Goal: Task Accomplishment & Management: Manage account settings

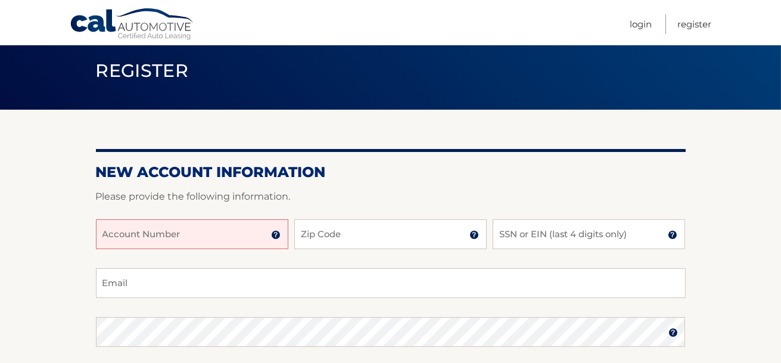
scroll to position [59, 0]
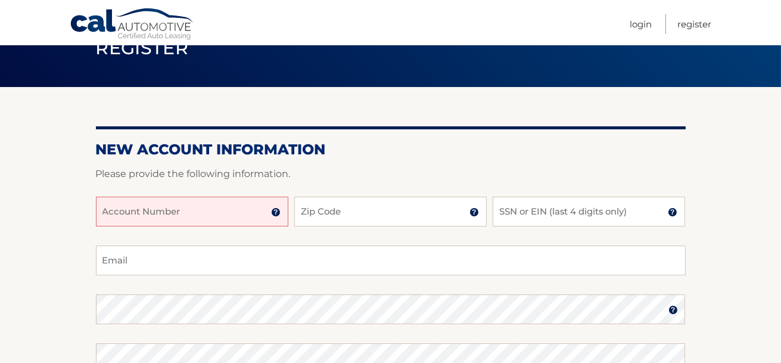
click at [199, 218] on input "Account Number" at bounding box center [192, 212] width 192 height 30
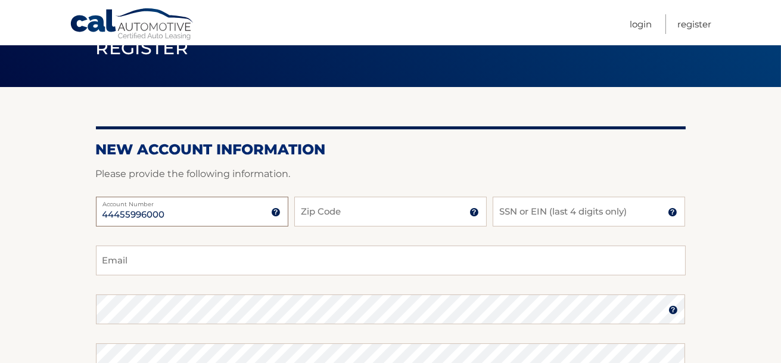
type input "44455996000"
click at [393, 217] on input "Zip Code" at bounding box center [390, 212] width 192 height 30
type input "14224"
click at [562, 218] on input "SSN or EIN (last 4 digits only)" at bounding box center [589, 212] width 192 height 30
type input "9010"
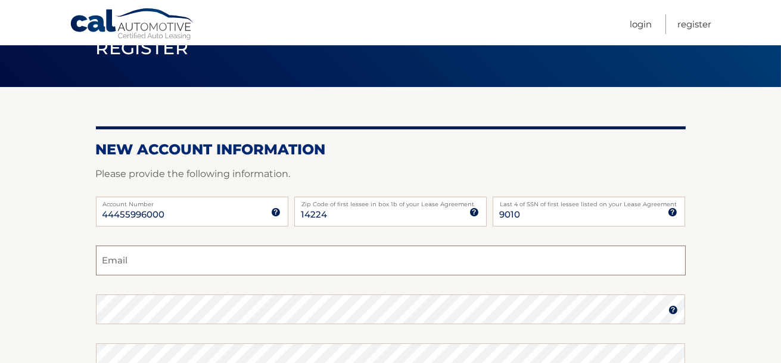
click at [285, 270] on input "Email" at bounding box center [391, 261] width 590 height 30
type input "jmhannen2@yahoo.com"
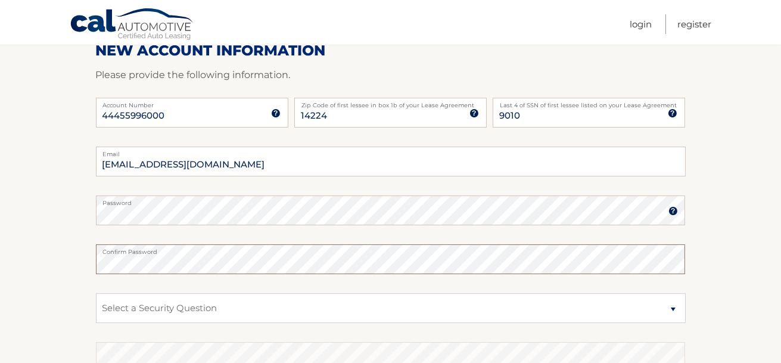
scroll to position [238, 0]
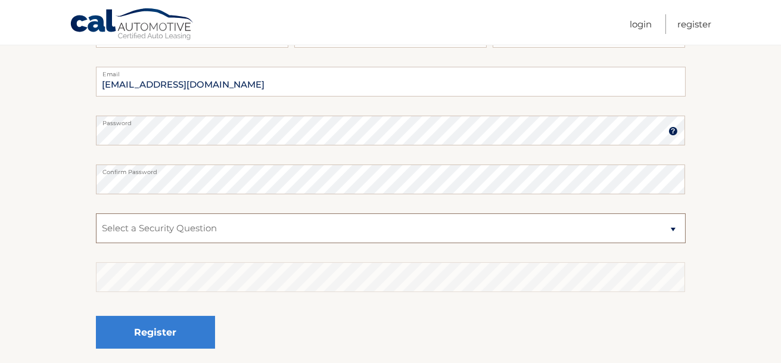
click at [336, 230] on select "Select a Security Question What was the name of your elementary school? What is…" at bounding box center [391, 228] width 590 height 30
select select "2"
click at [96, 213] on select "Select a Security Question What was the name of your elementary school? What is…" at bounding box center [391, 228] width 590 height 30
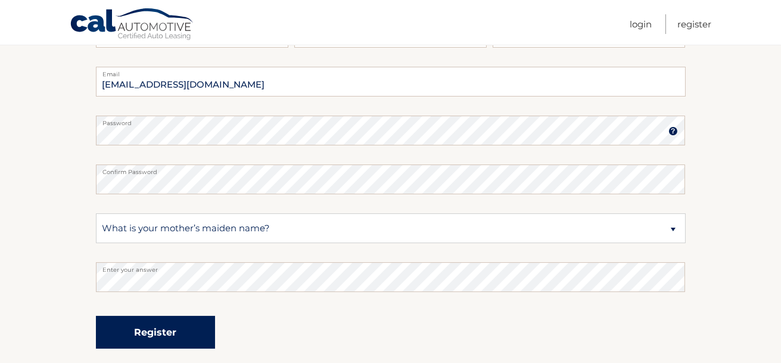
click at [163, 329] on button "Register" at bounding box center [155, 332] width 119 height 33
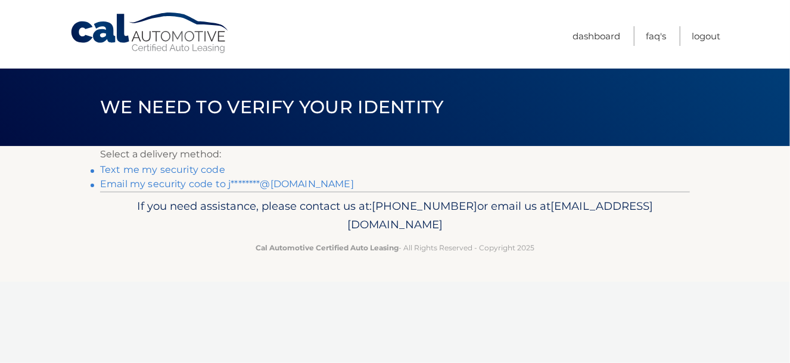
click at [204, 169] on link "Text me my security code" at bounding box center [162, 169] width 125 height 11
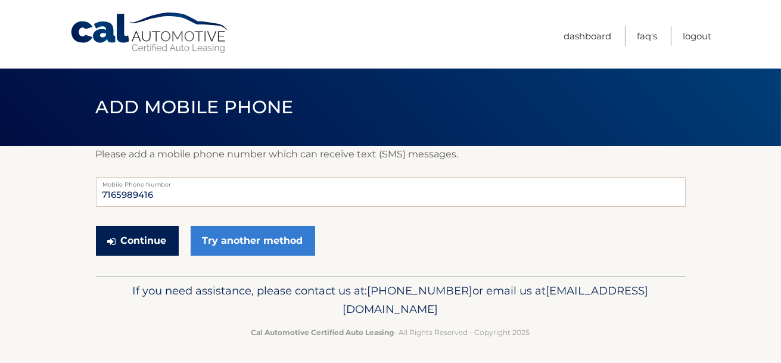
click at [133, 241] on button "Continue" at bounding box center [137, 241] width 83 height 30
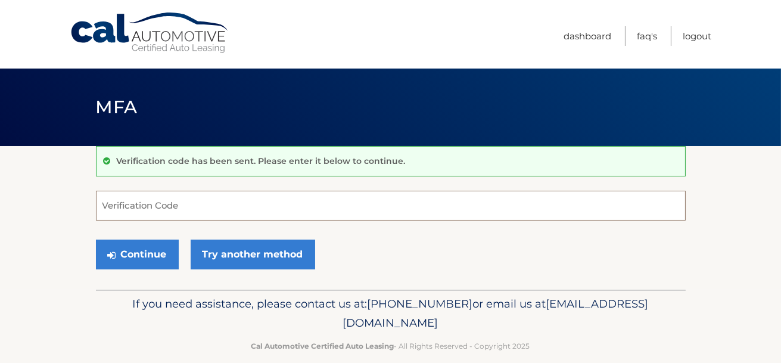
click at [148, 213] on input "Verification Code" at bounding box center [391, 206] width 590 height 30
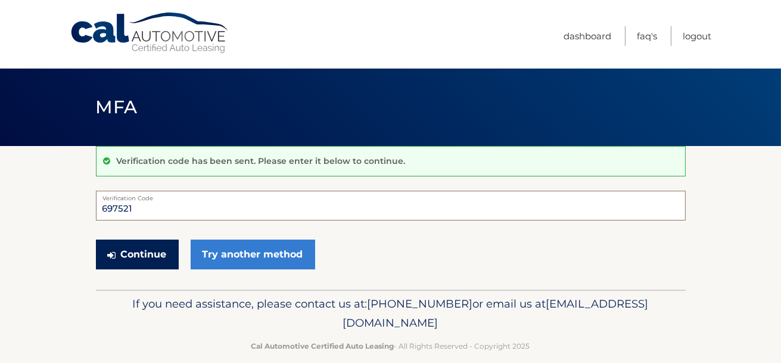
type input "697521"
click at [136, 254] on button "Continue" at bounding box center [137, 255] width 83 height 30
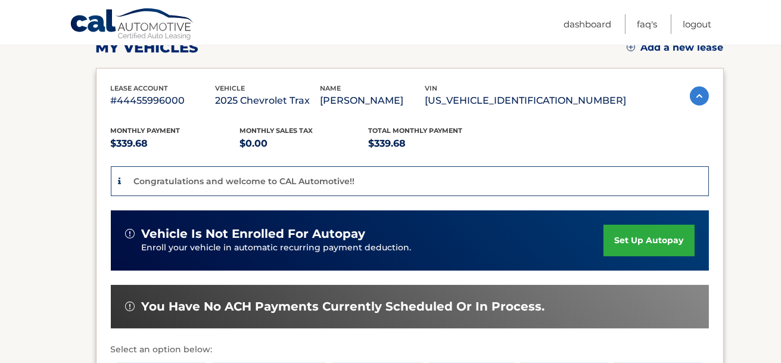
scroll to position [238, 0]
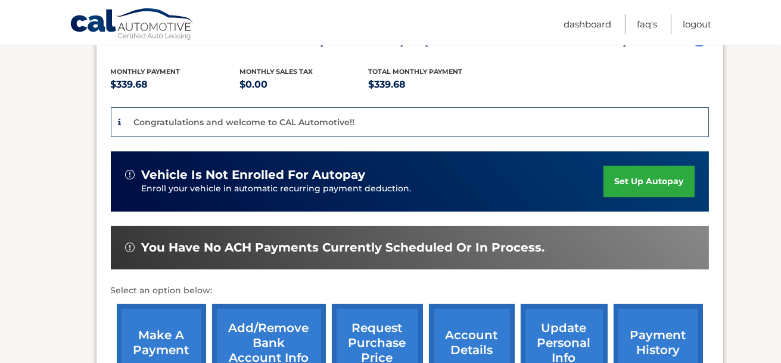
click at [655, 178] on link "set up autopay" at bounding box center [649, 182] width 91 height 32
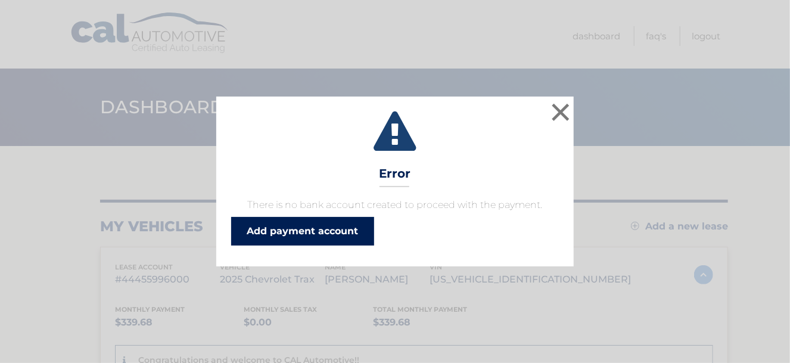
click at [301, 229] on link "Add payment account" at bounding box center [302, 231] width 143 height 29
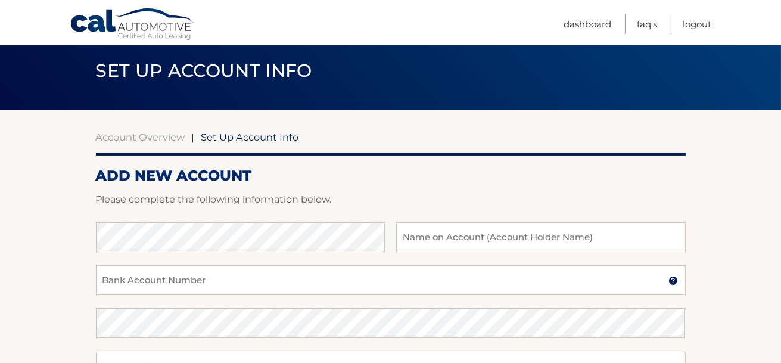
scroll to position [59, 0]
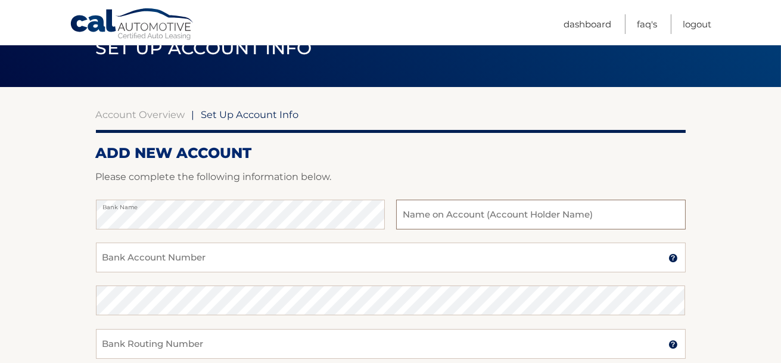
click at [436, 212] on input "text" at bounding box center [540, 215] width 289 height 30
type input "Jennifer Hannen"
click at [210, 256] on input "Bank Account Number" at bounding box center [391, 258] width 590 height 30
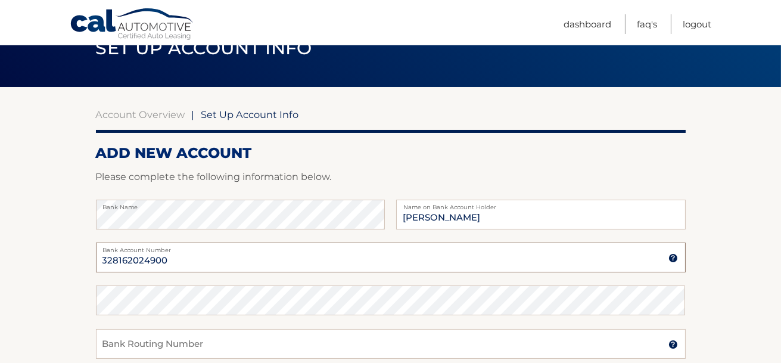
type input "328162024900"
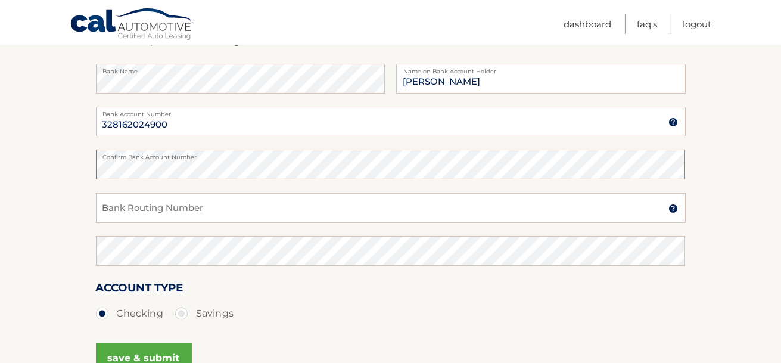
scroll to position [238, 0]
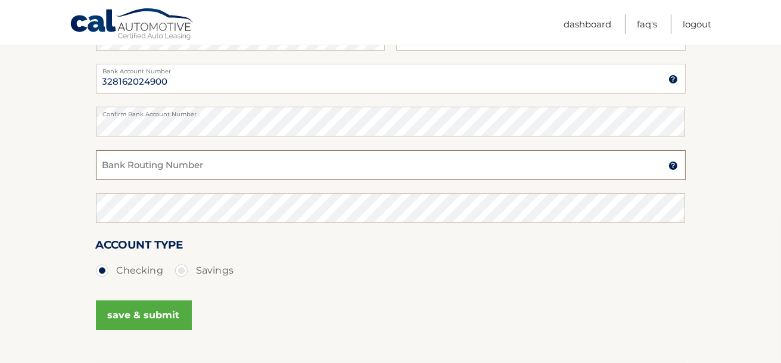
click at [182, 159] on input "Bank Routing Number" at bounding box center [391, 165] width 590 height 30
type input "022000839"
click at [145, 315] on button "save & submit" at bounding box center [144, 315] width 96 height 30
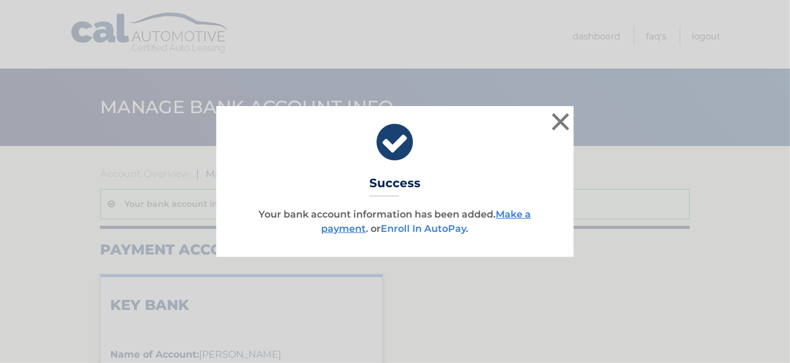
click at [405, 227] on link "Enroll In AutoPay" at bounding box center [423, 228] width 85 height 11
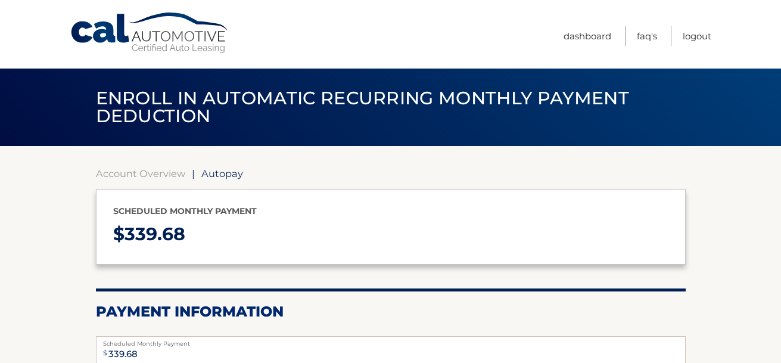
select select "NmM5YzVkNDEtMTM2My00OGVjLTliODktMTcwZjc2Y2Y3YzNi"
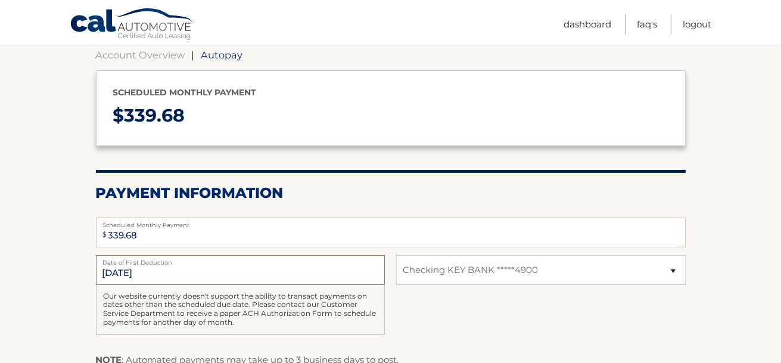
click at [155, 275] on input "[DATE]" at bounding box center [240, 270] width 289 height 30
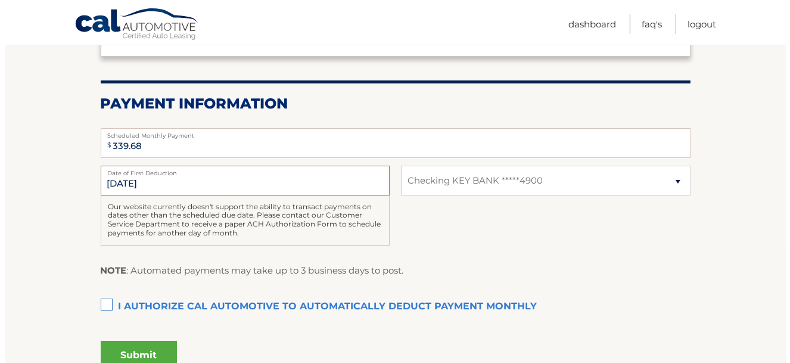
scroll to position [238, 0]
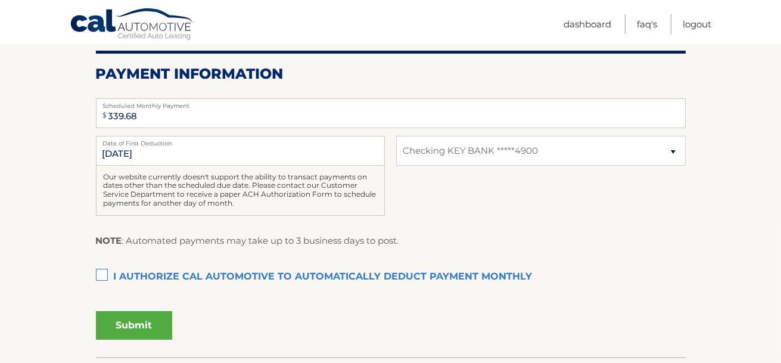
click at [103, 271] on label "I authorize cal automotive to automatically deduct payment monthly This checkbo…" at bounding box center [391, 277] width 590 height 24
click at [0, 0] on input "I authorize cal automotive to automatically deduct payment monthly This checkbo…" at bounding box center [0, 0] width 0 height 0
click at [126, 321] on button "Submit" at bounding box center [134, 325] width 76 height 29
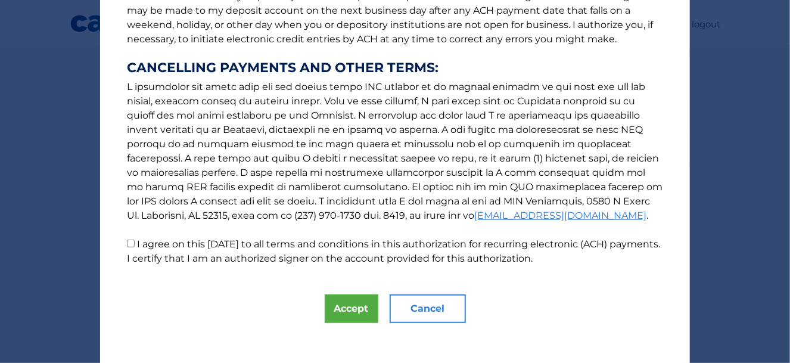
scroll to position [200, 0]
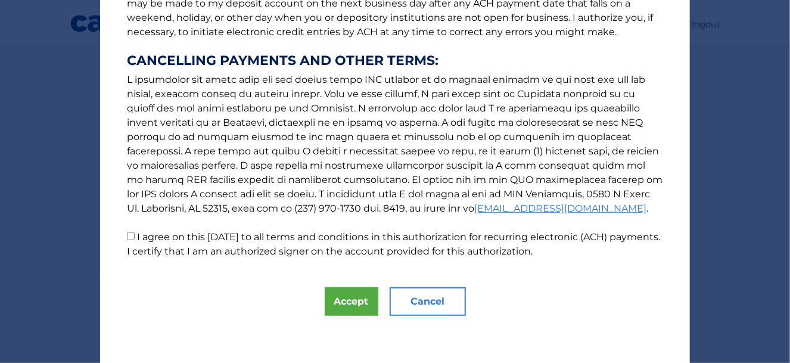
click at [127, 236] on input "I agree on this [DATE] to all terms and conditions in this authorization for re…" at bounding box center [131, 236] width 8 height 8
checkbox input "true"
click at [340, 300] on button "Accept" at bounding box center [352, 301] width 54 height 29
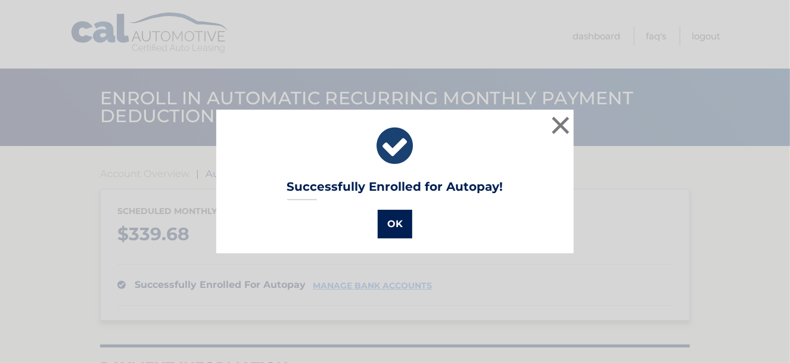
click at [393, 224] on button "OK" at bounding box center [395, 224] width 35 height 29
